Goal: Task Accomplishment & Management: Manage account settings

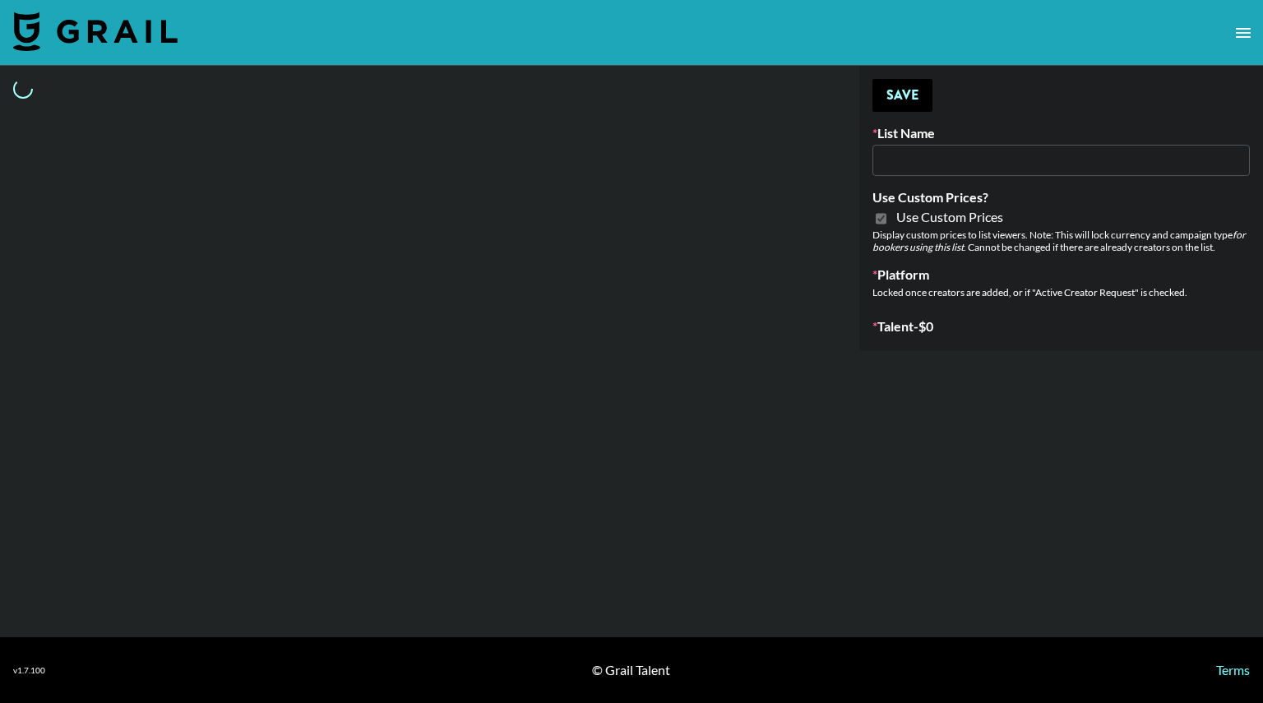
type input "Flimeal + Liveling"
checkbox input "true"
select select "Brand"
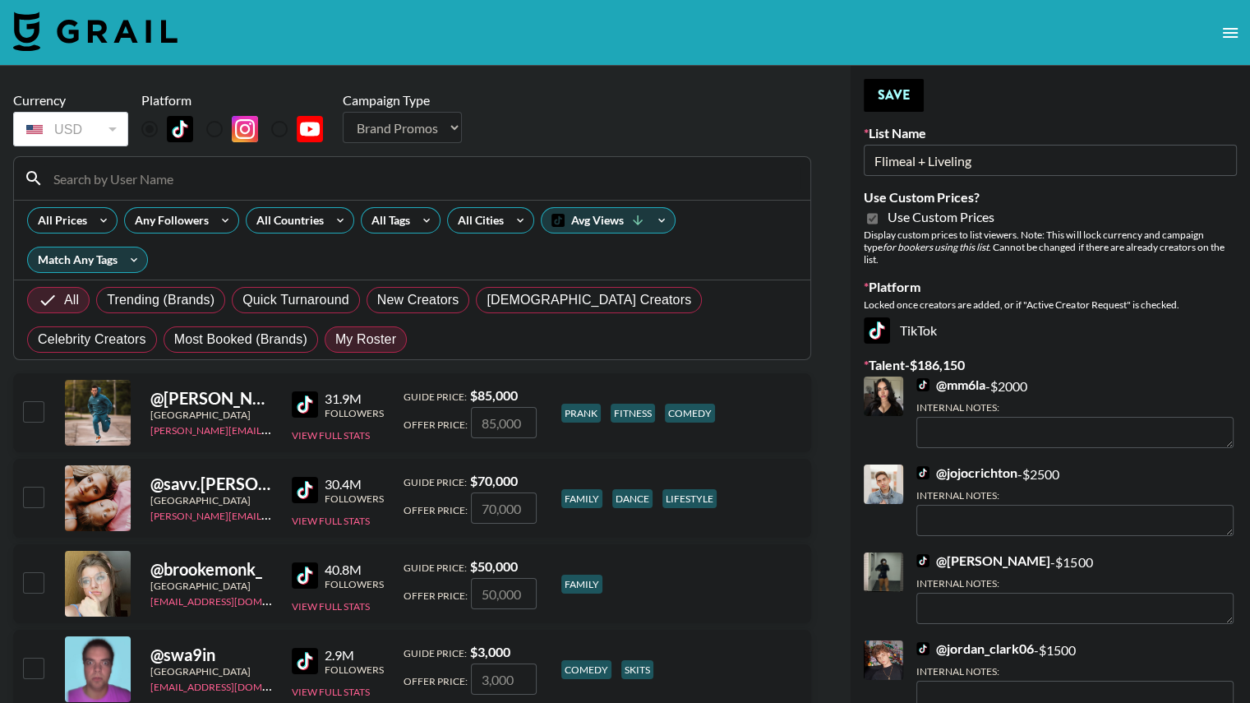
click at [335, 334] on span "My Roster" at bounding box center [365, 340] width 61 height 20
click at [335, 340] on input "My Roster" at bounding box center [335, 340] width 0 height 0
radio input "true"
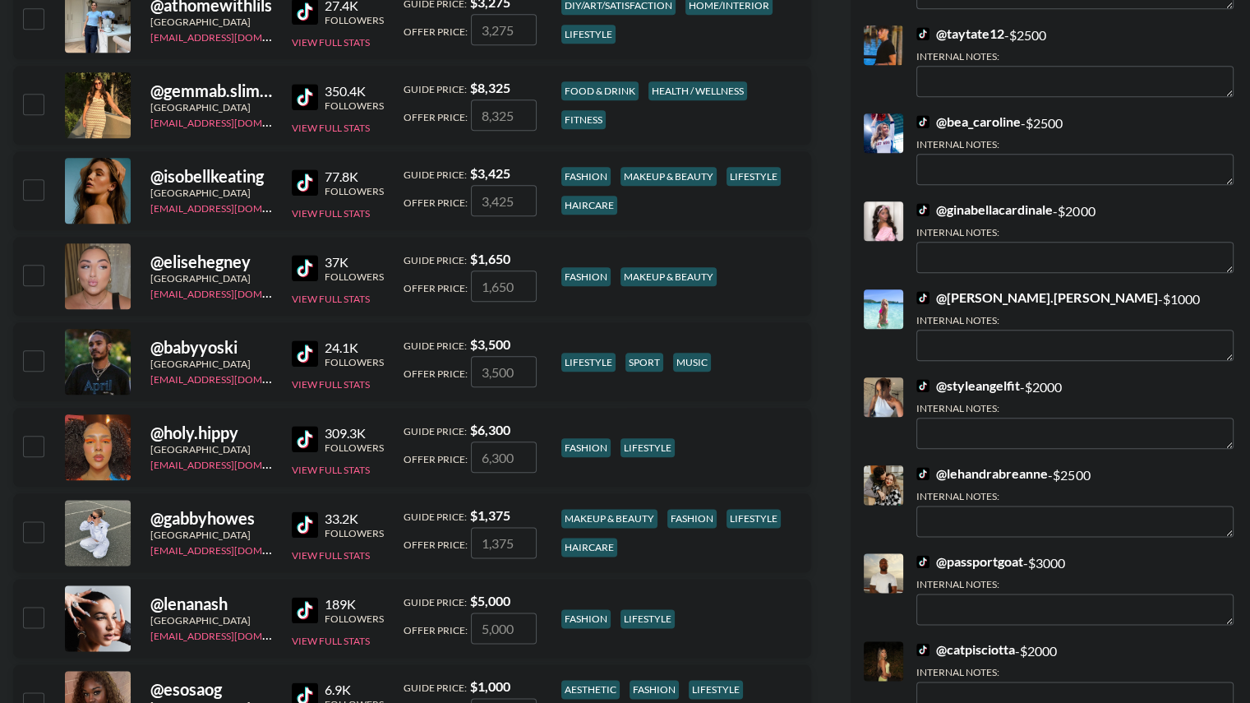
scroll to position [1854, 0]
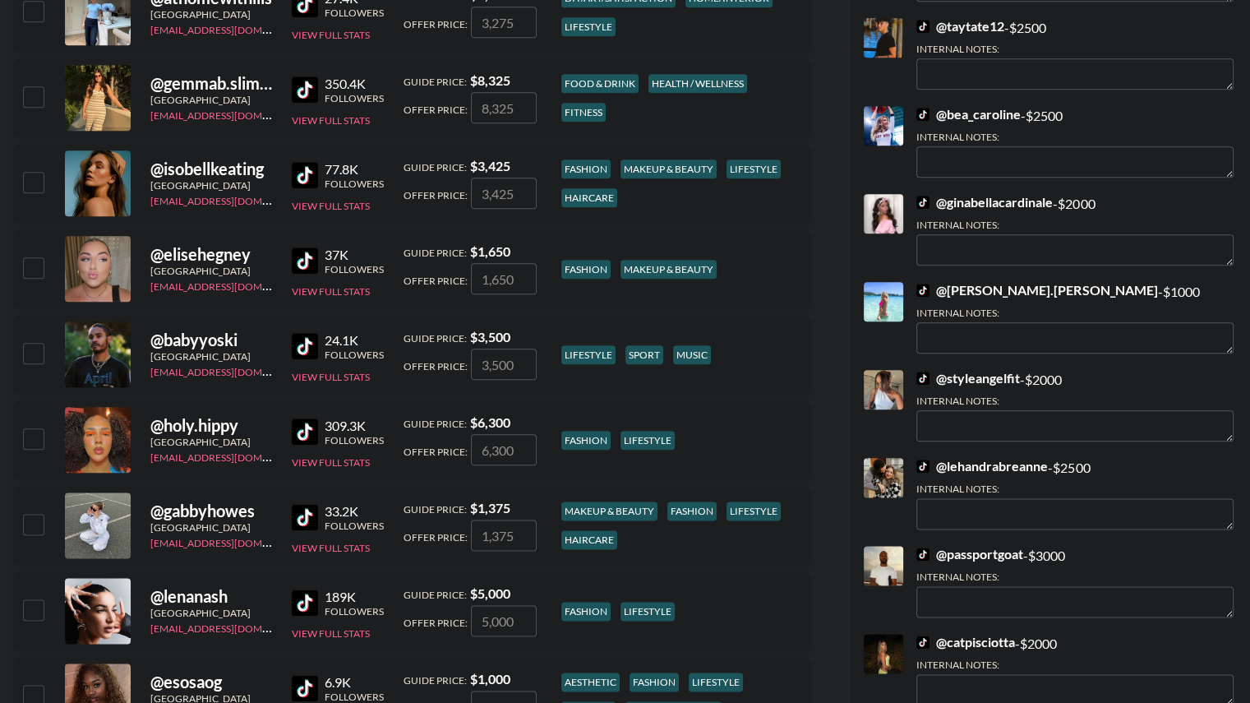
click at [30, 440] on input "checkbox" at bounding box center [33, 438] width 20 height 20
checkbox input "true"
type input "6300"
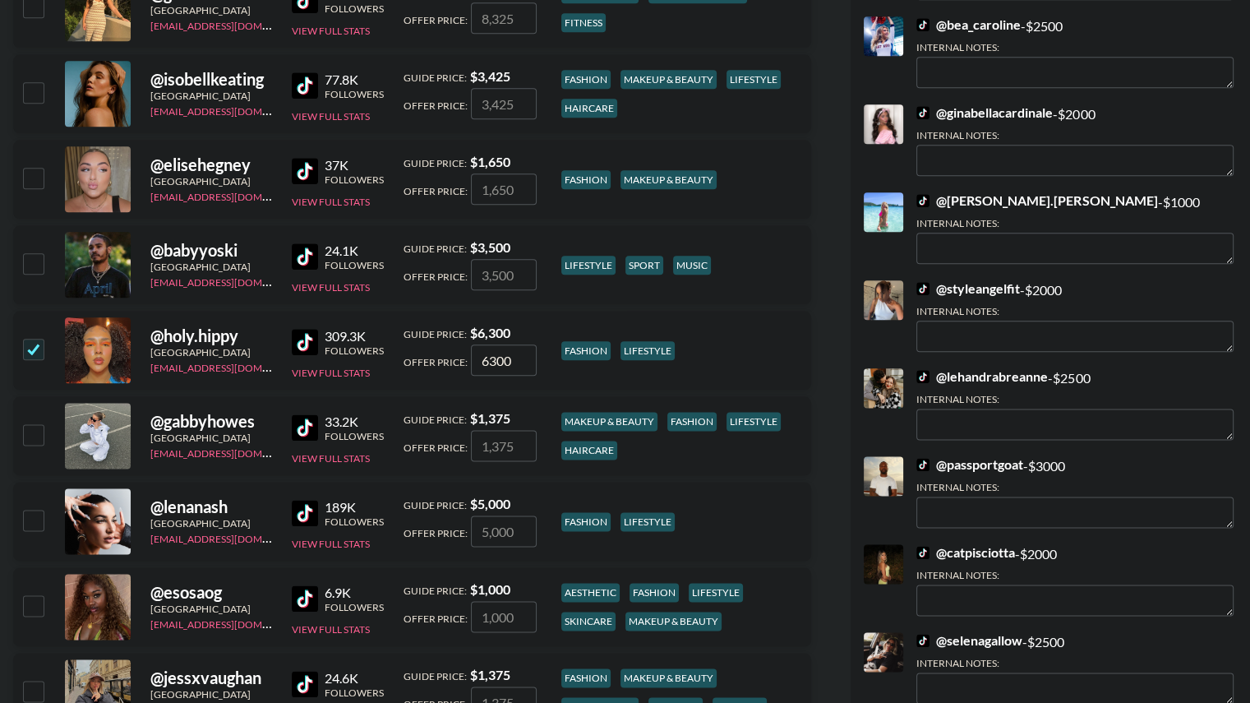
scroll to position [1942, 0]
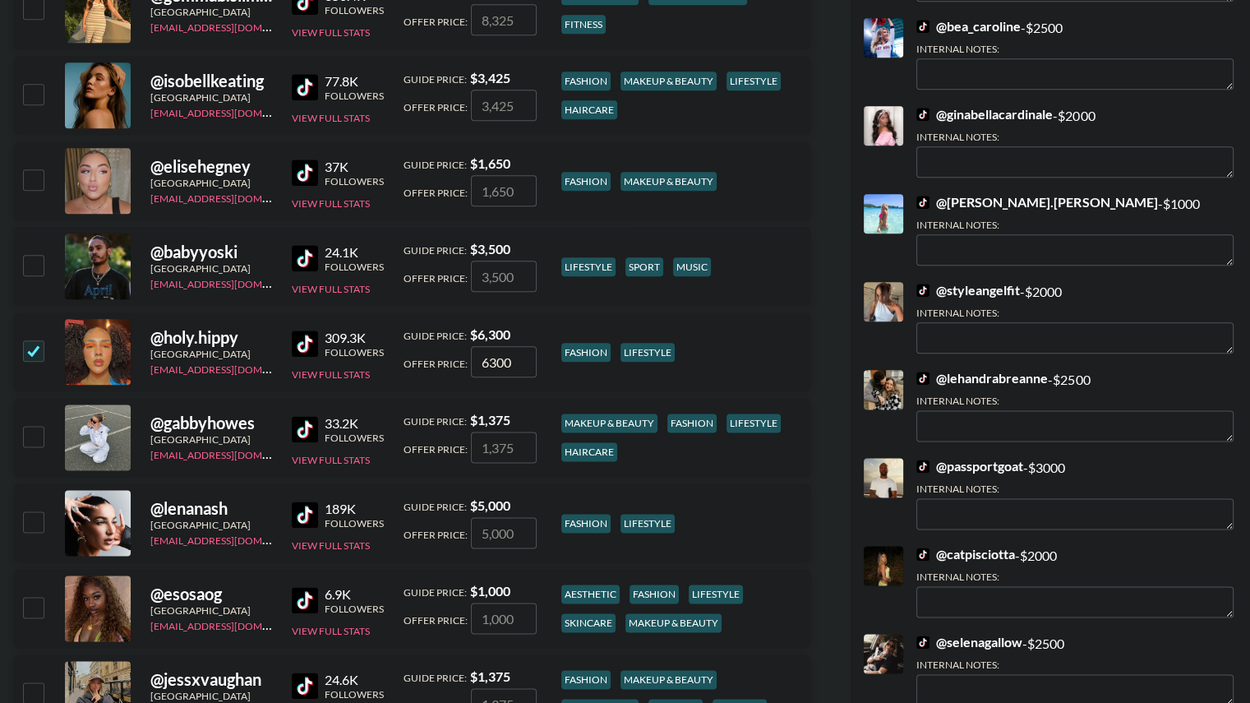
click at [40, 262] on input "checkbox" at bounding box center [33, 265] width 20 height 20
checkbox input "true"
type input "3500"
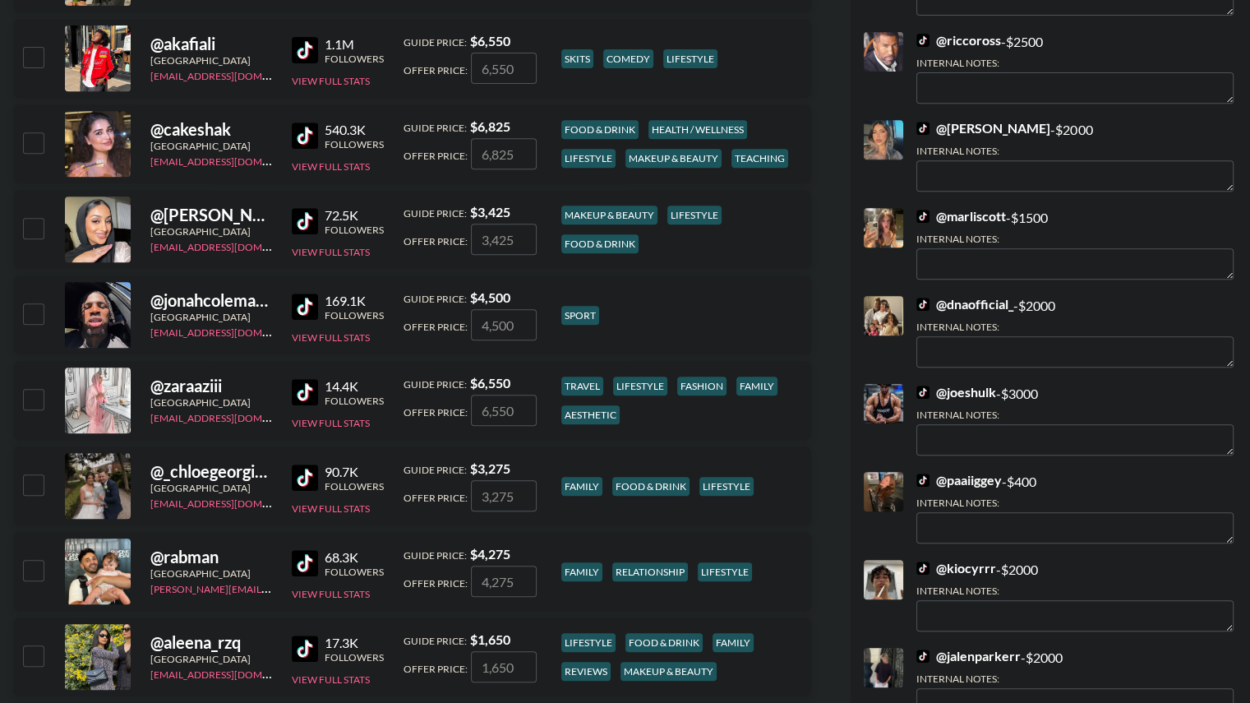
scroll to position [671, 0]
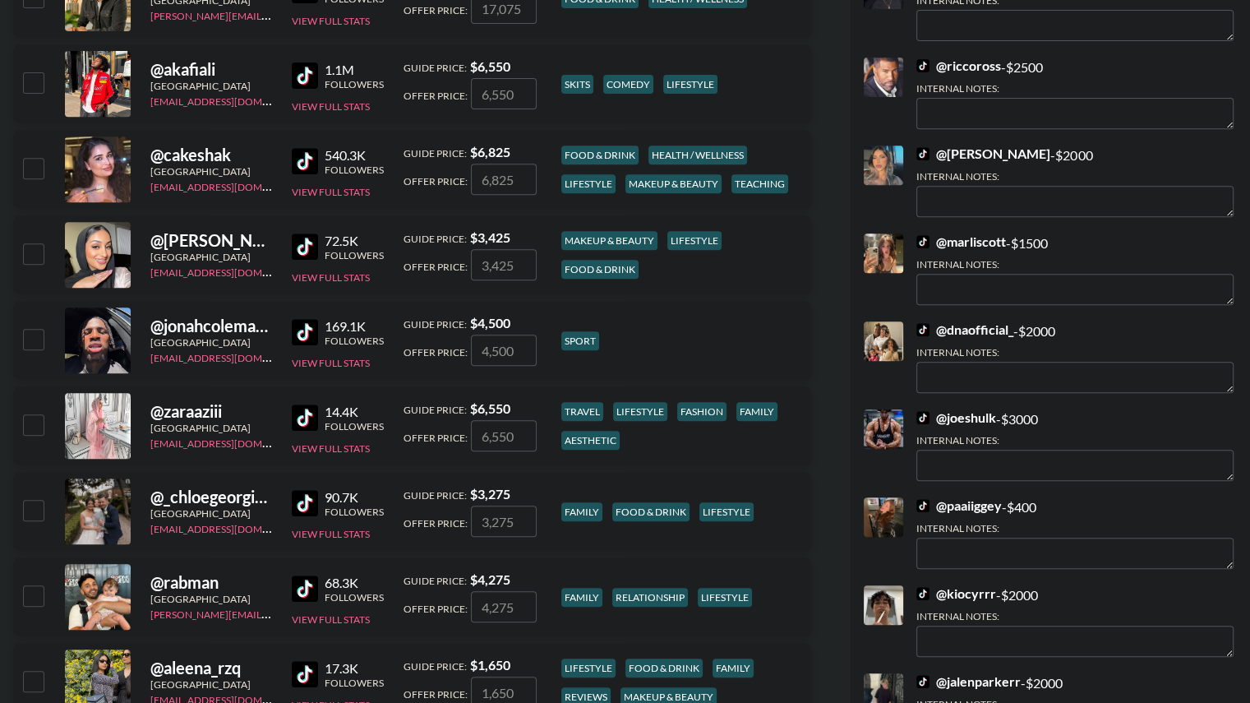
click at [34, 341] on input "checkbox" at bounding box center [33, 339] width 20 height 20
checkbox input "true"
type input "4500"
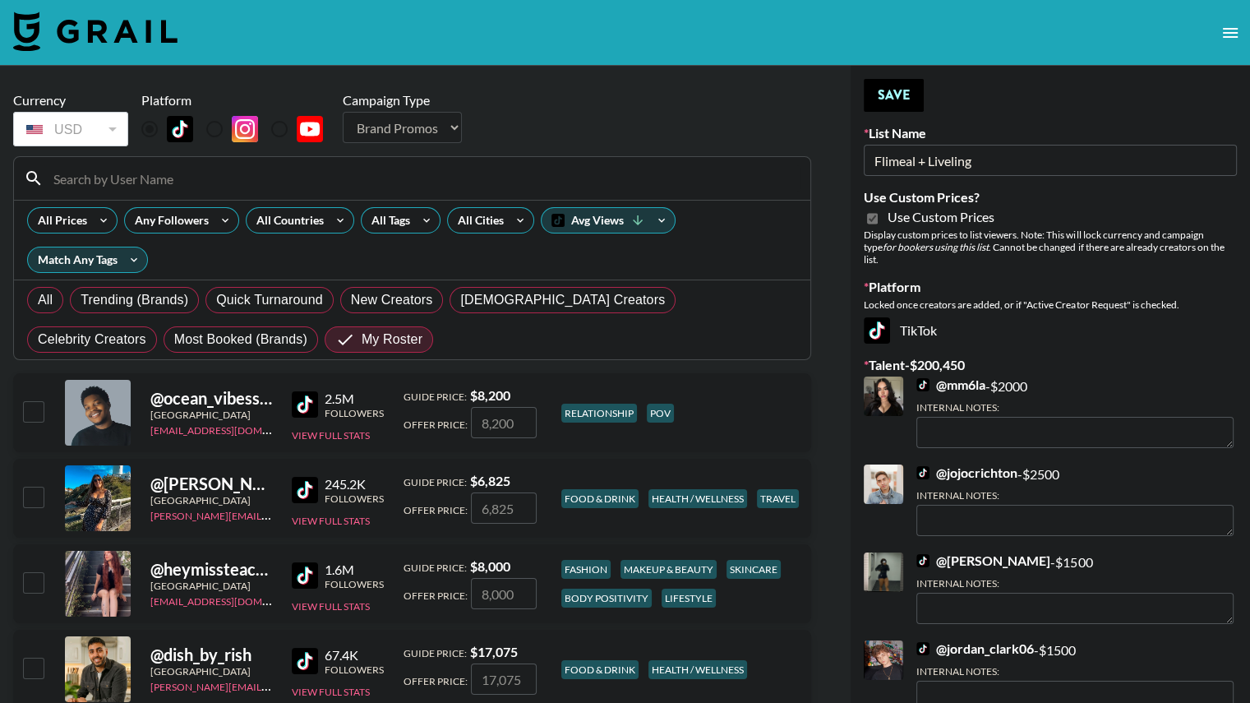
scroll to position [0, 0]
click at [890, 96] on button "Save" at bounding box center [894, 95] width 60 height 33
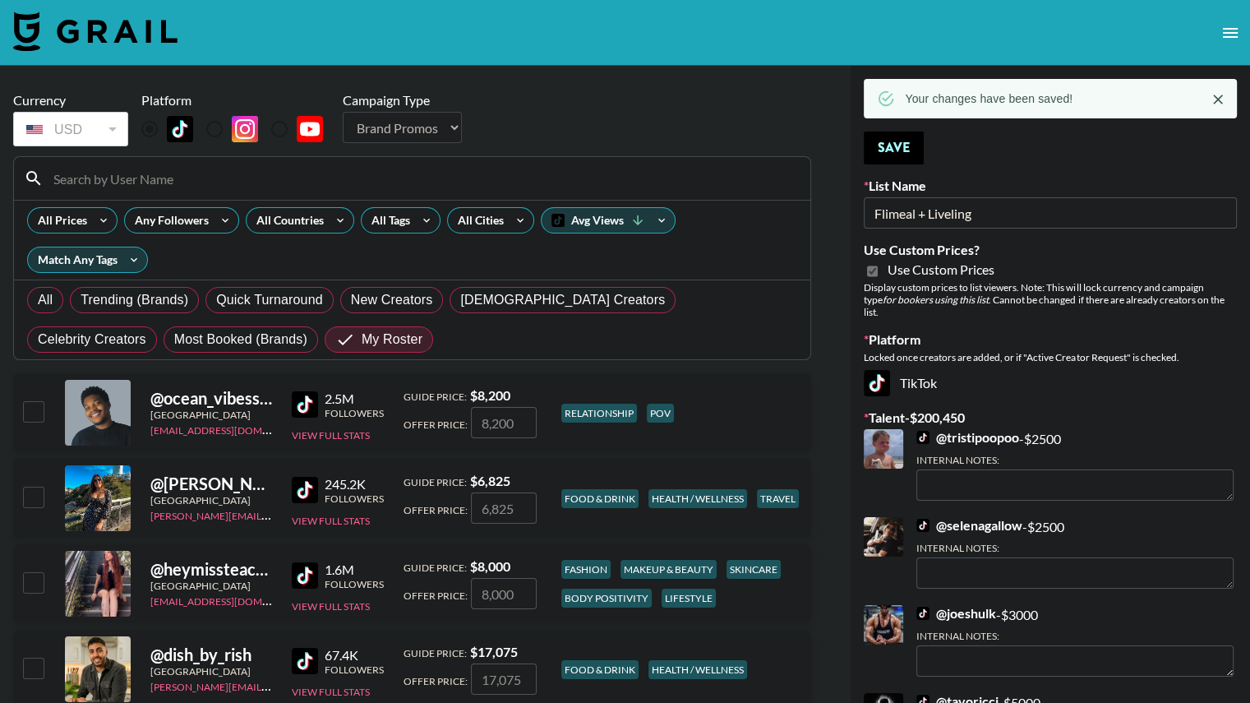
click at [31, 586] on input "checkbox" at bounding box center [33, 582] width 20 height 20
checkbox input "true"
type input "8000"
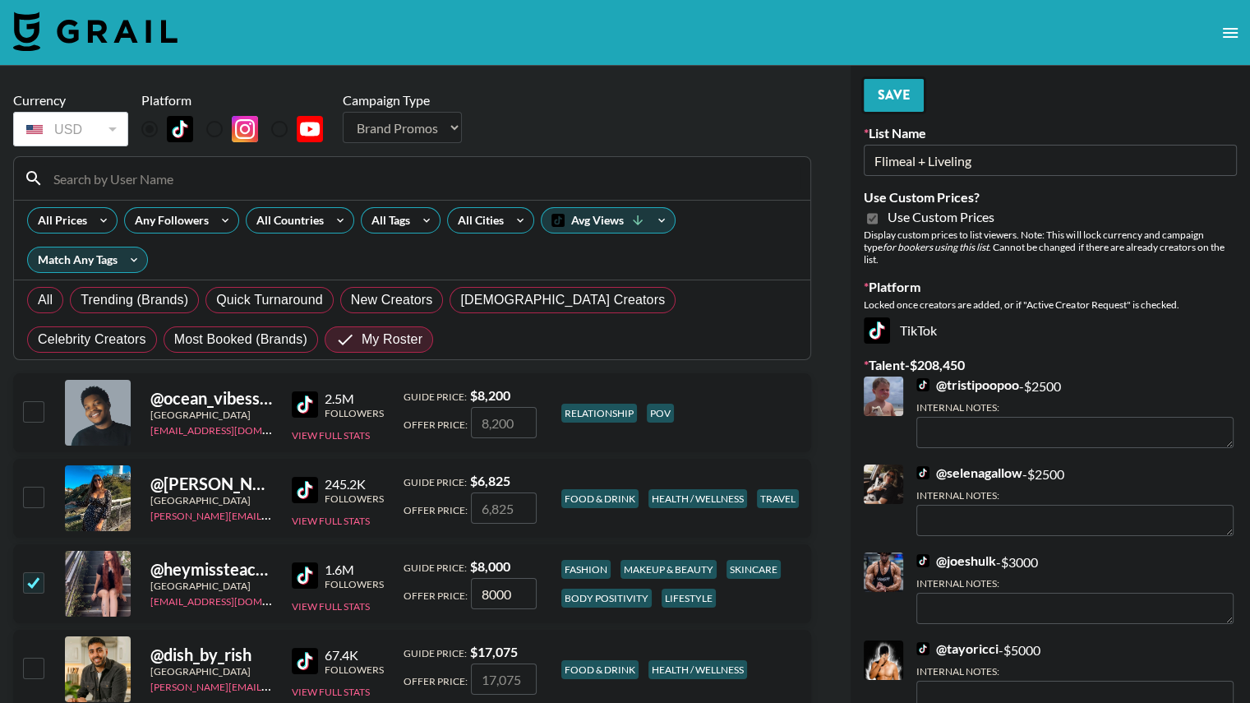
click at [879, 100] on button "Save" at bounding box center [894, 95] width 60 height 33
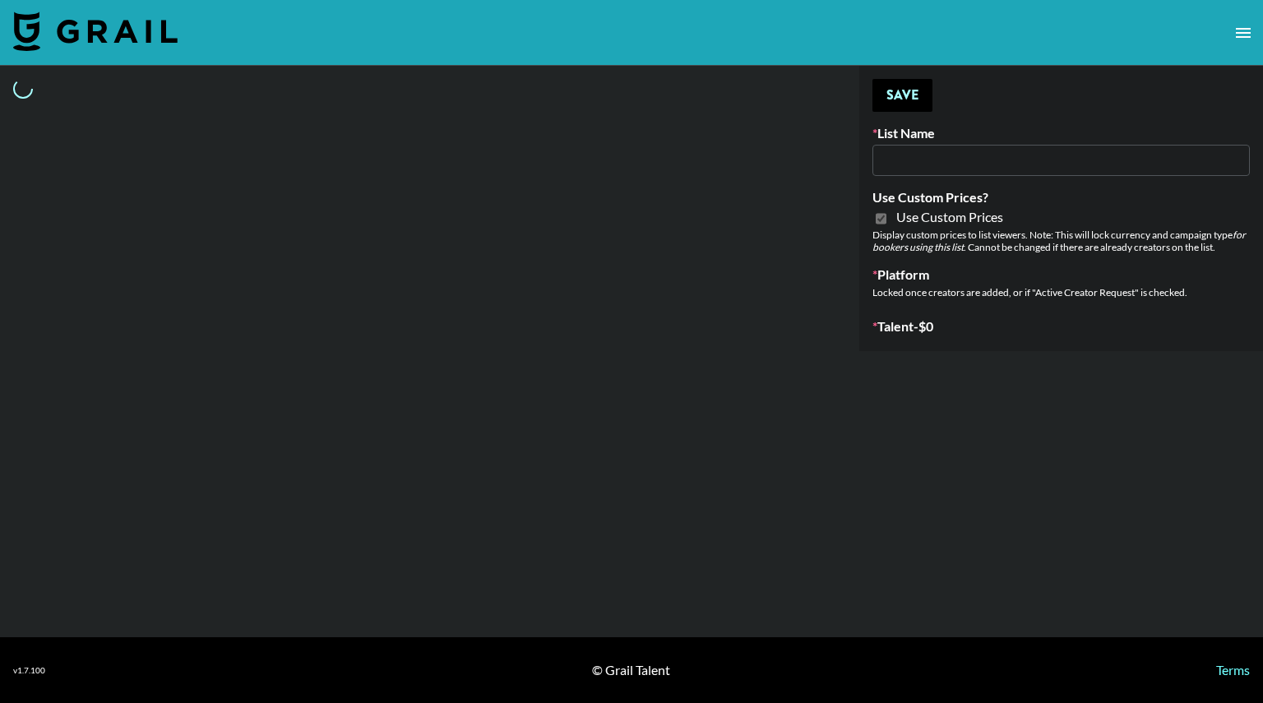
type input "Peppermayo"
checkbox input "true"
select select "Brand"
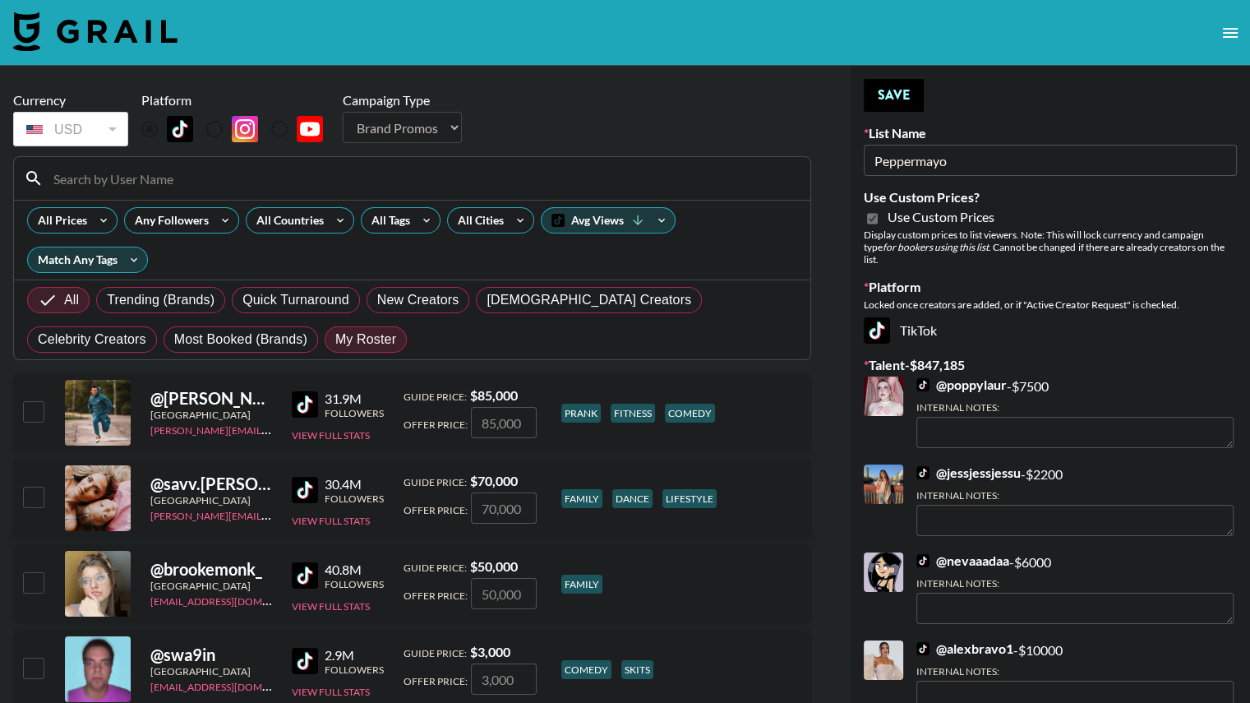
click at [335, 335] on span "My Roster" at bounding box center [365, 340] width 61 height 20
click at [335, 340] on input "My Roster" at bounding box center [335, 340] width 0 height 0
radio input "true"
